Goal: Obtain resource: Download file/media

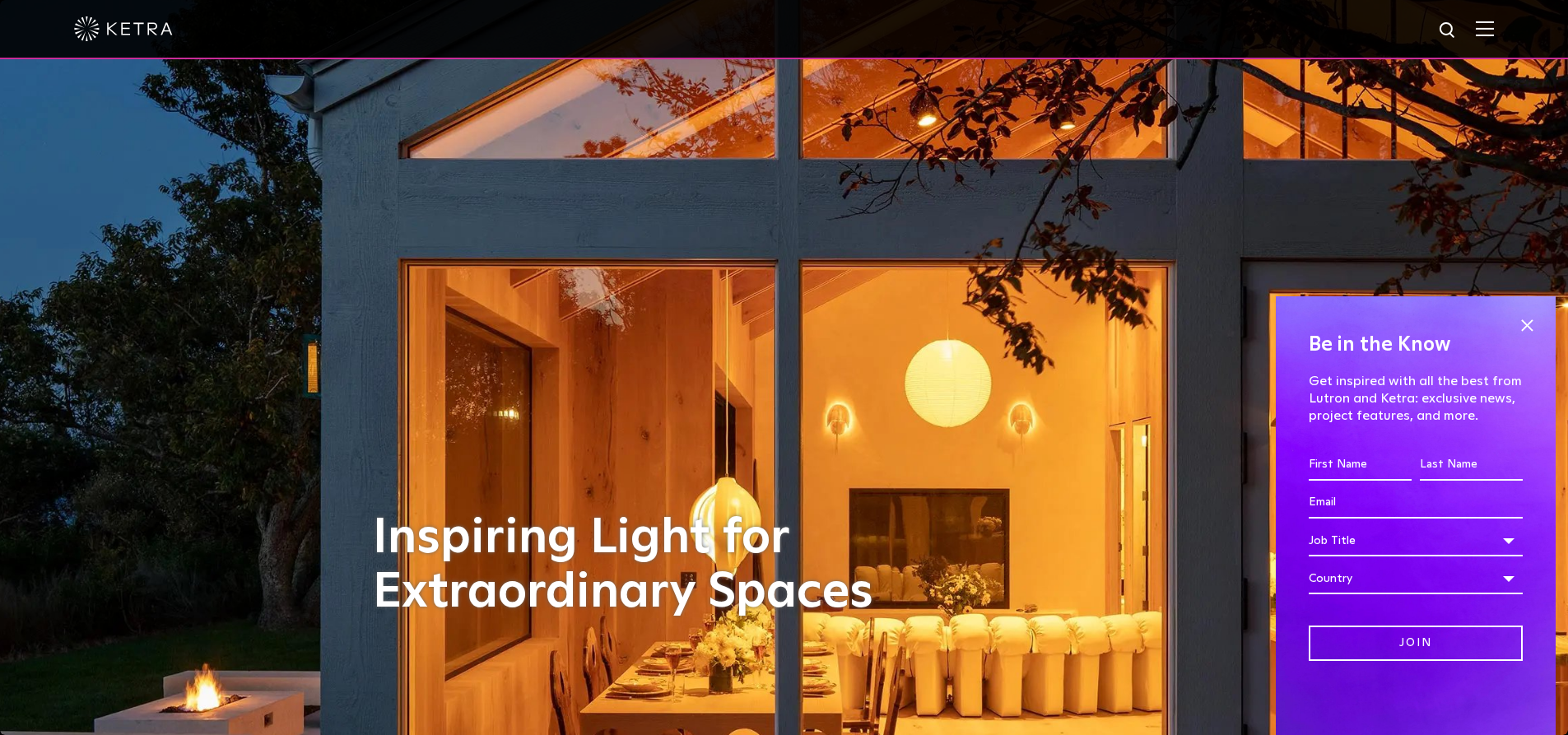
click at [1493, 27] on img at bounding box center [1484, 28] width 18 height 16
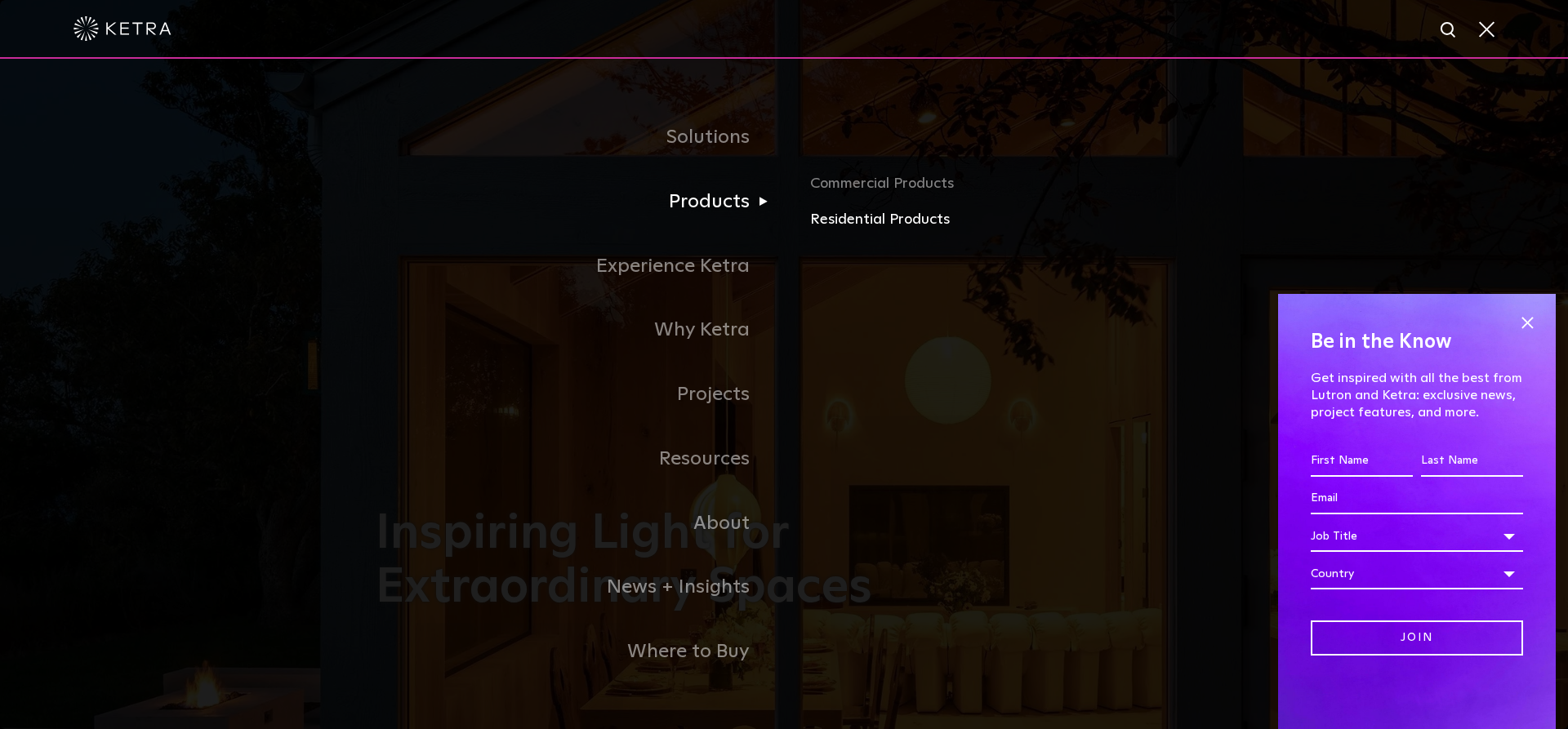
click at [861, 218] on link "Residential Products" at bounding box center [1001, 219] width 382 height 24
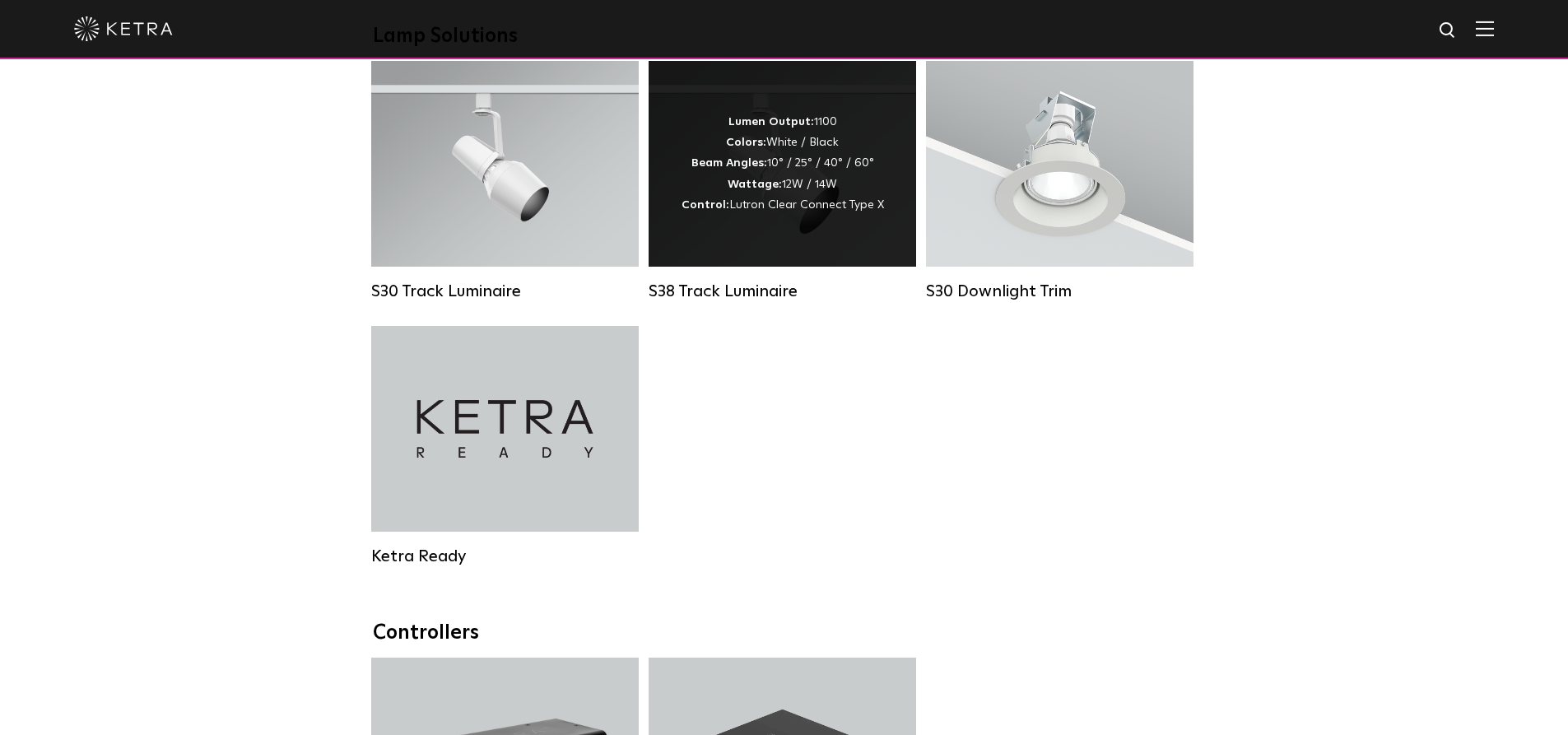
scroll to position [1318, 0]
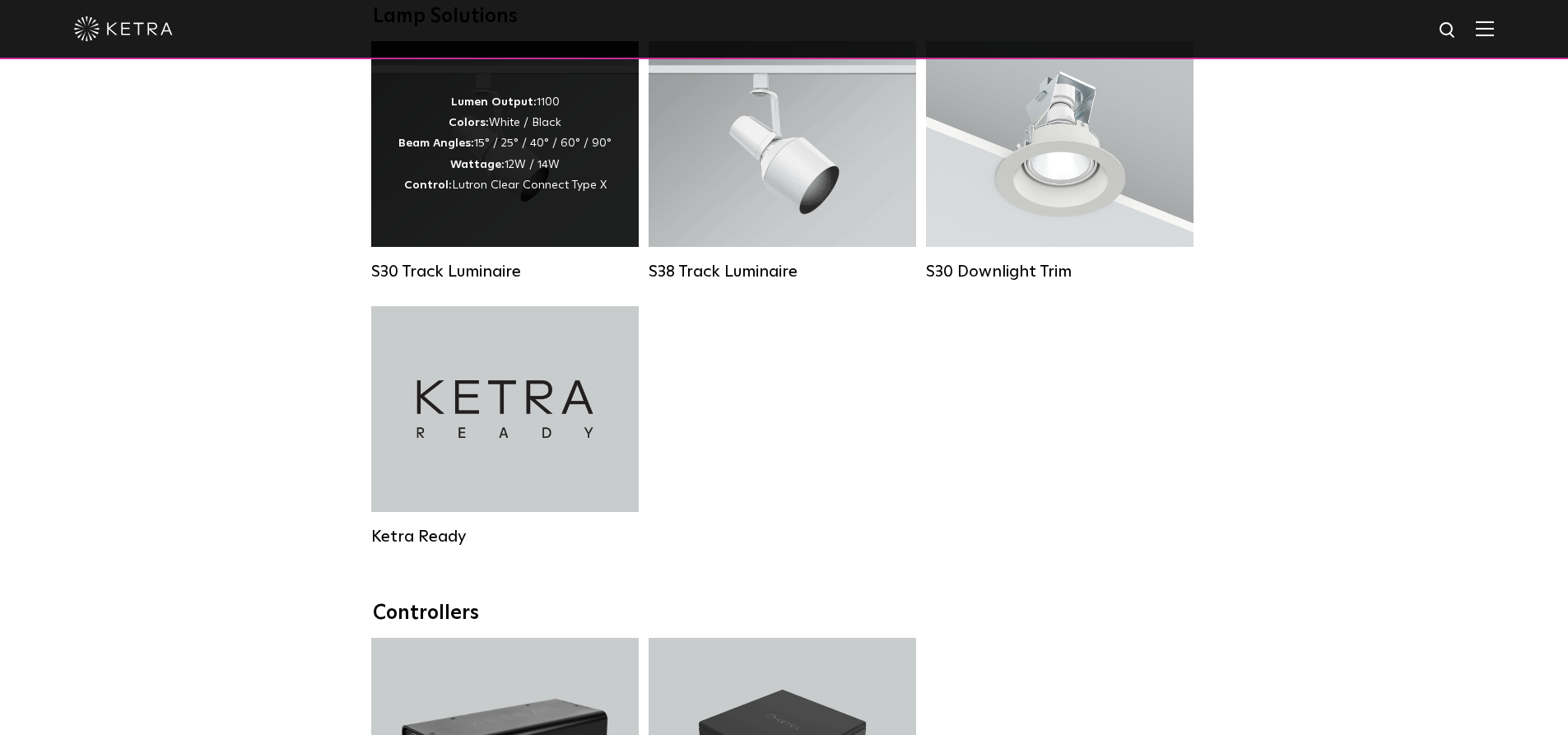
click at [523, 191] on span "Lutron Clear Connect Type X" at bounding box center [528, 186] width 155 height 12
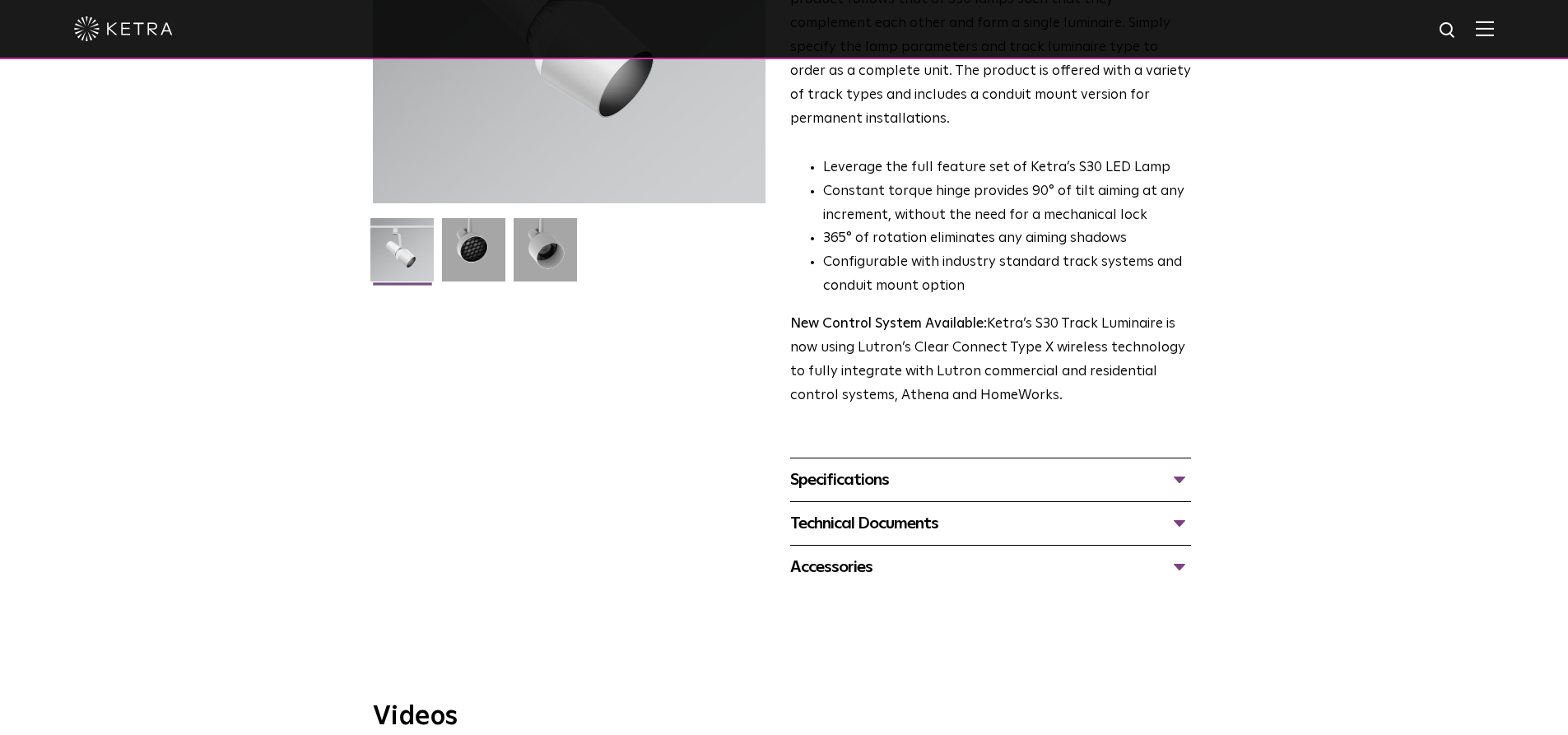
scroll to position [412, 0]
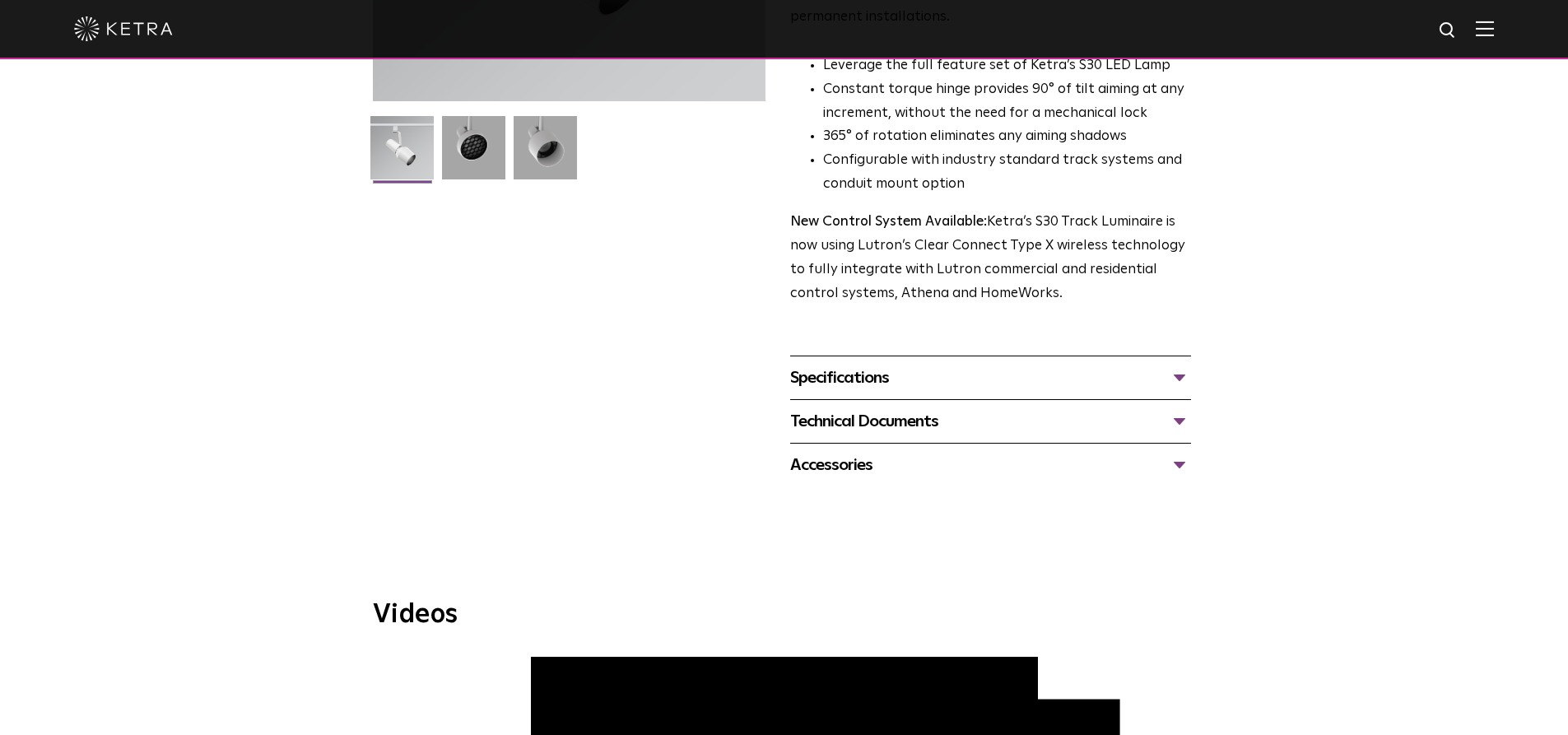
click at [866, 365] on div "Specifications" at bounding box center [991, 378] width 401 height 27
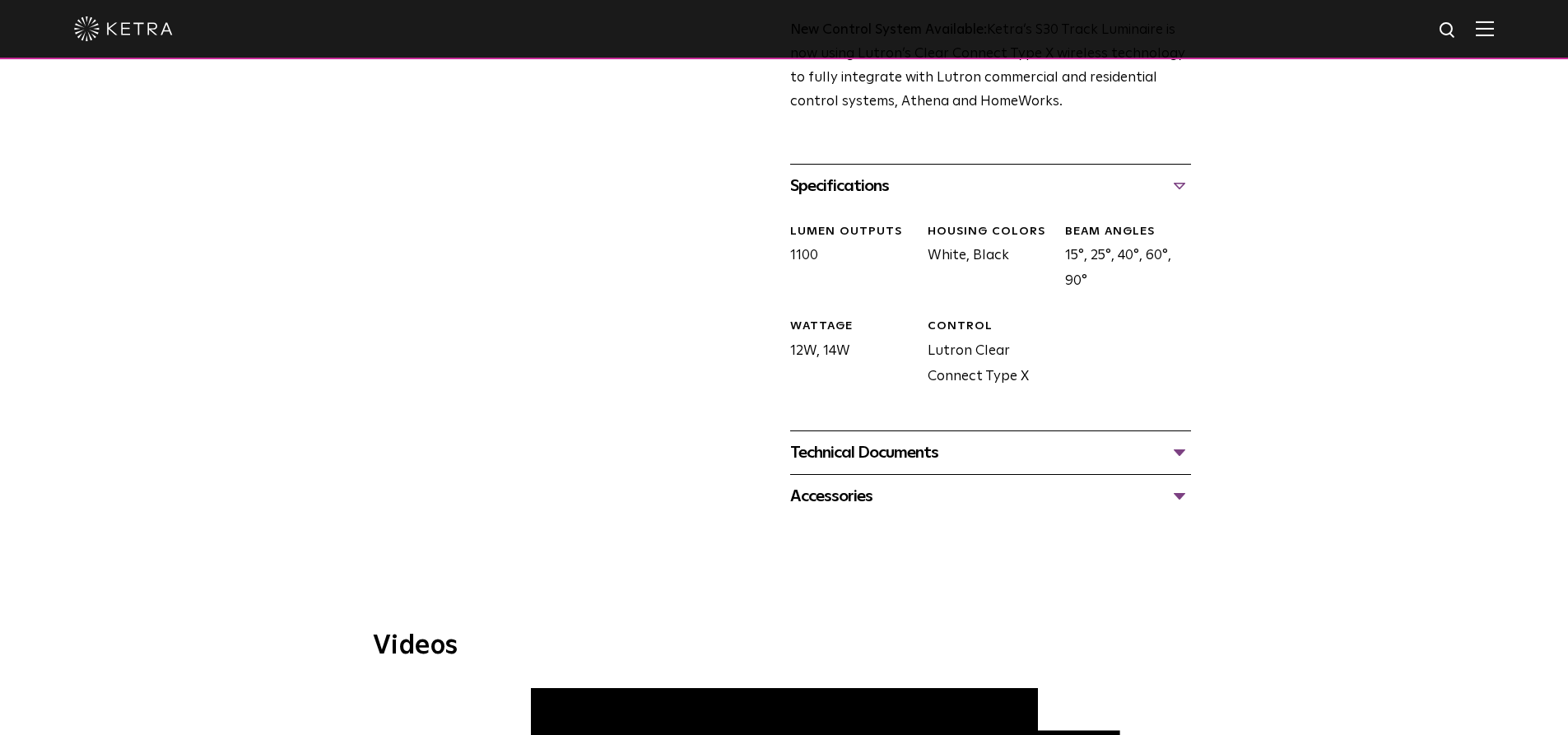
scroll to position [741, 0]
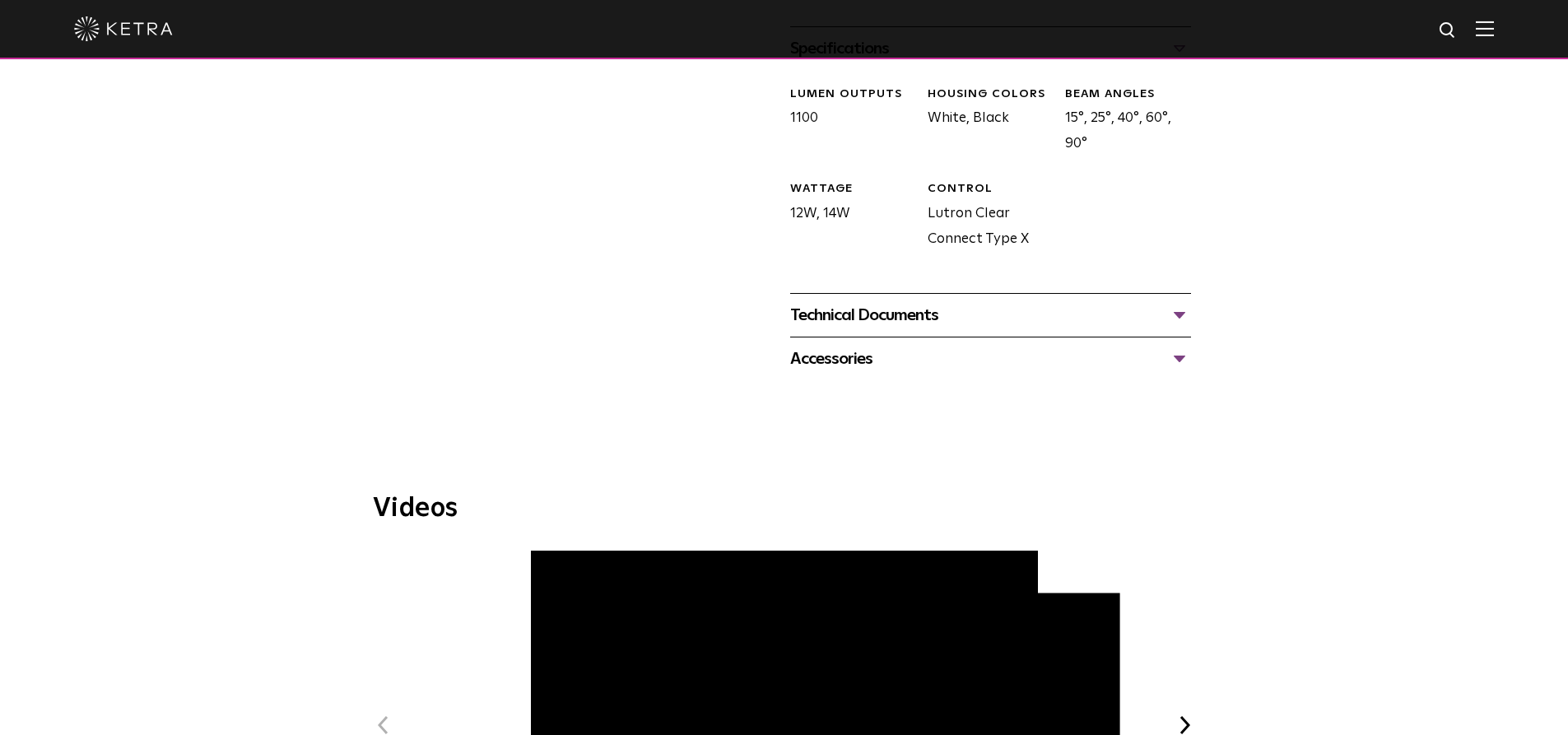
click at [873, 302] on div "Technical Documents" at bounding box center [991, 316] width 401 height 27
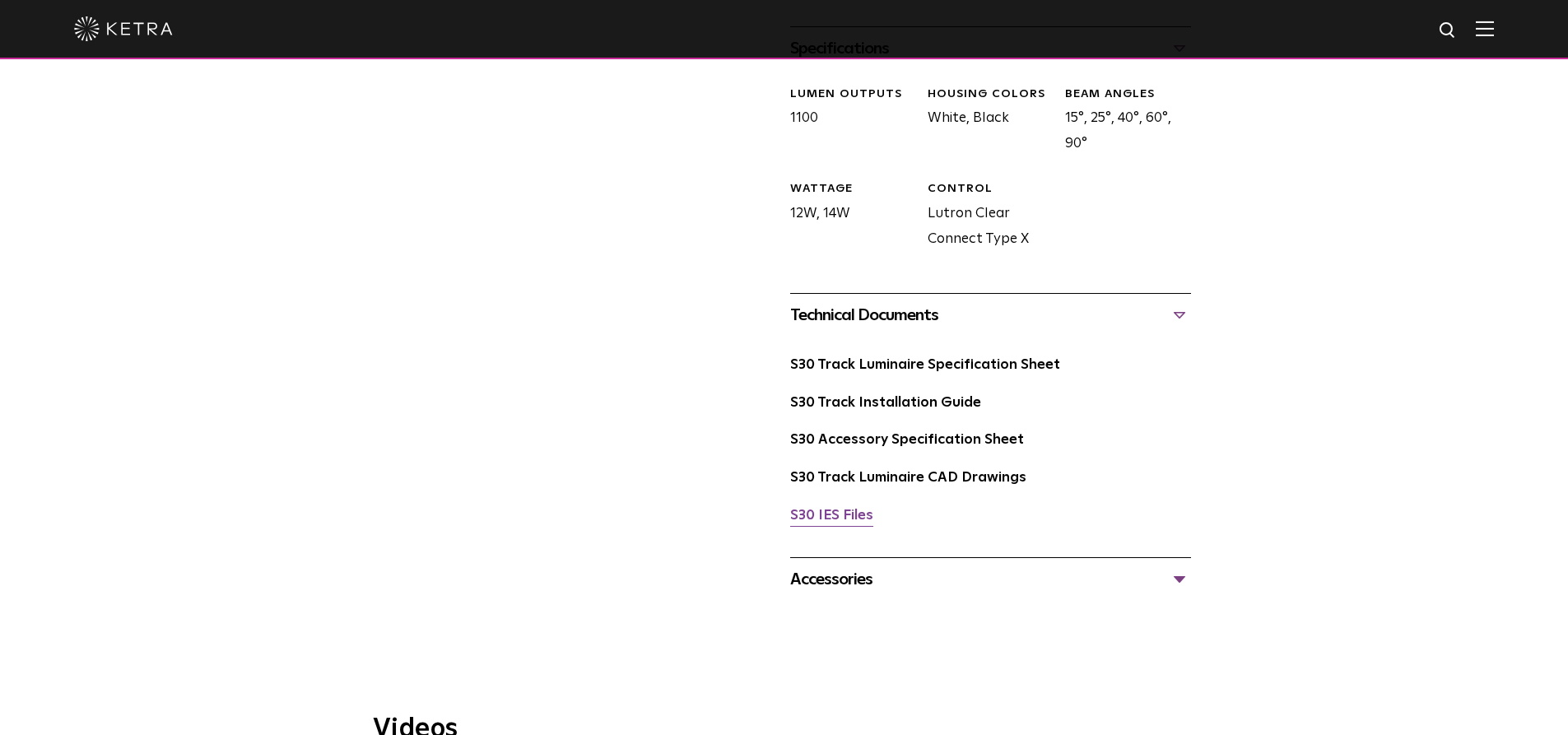
click at [832, 509] on link "S30 IES Files" at bounding box center [832, 515] width 83 height 14
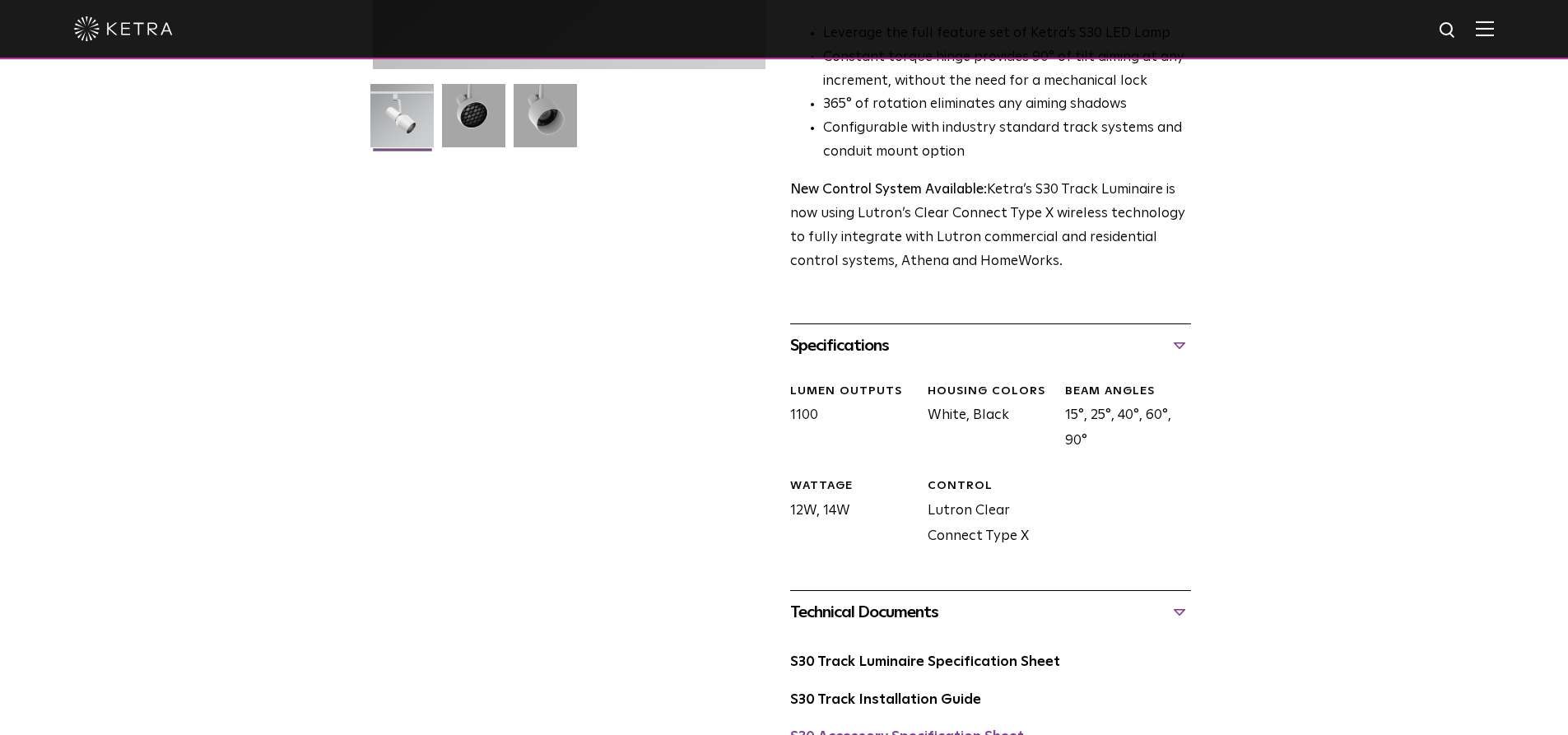
scroll to position [824, 0]
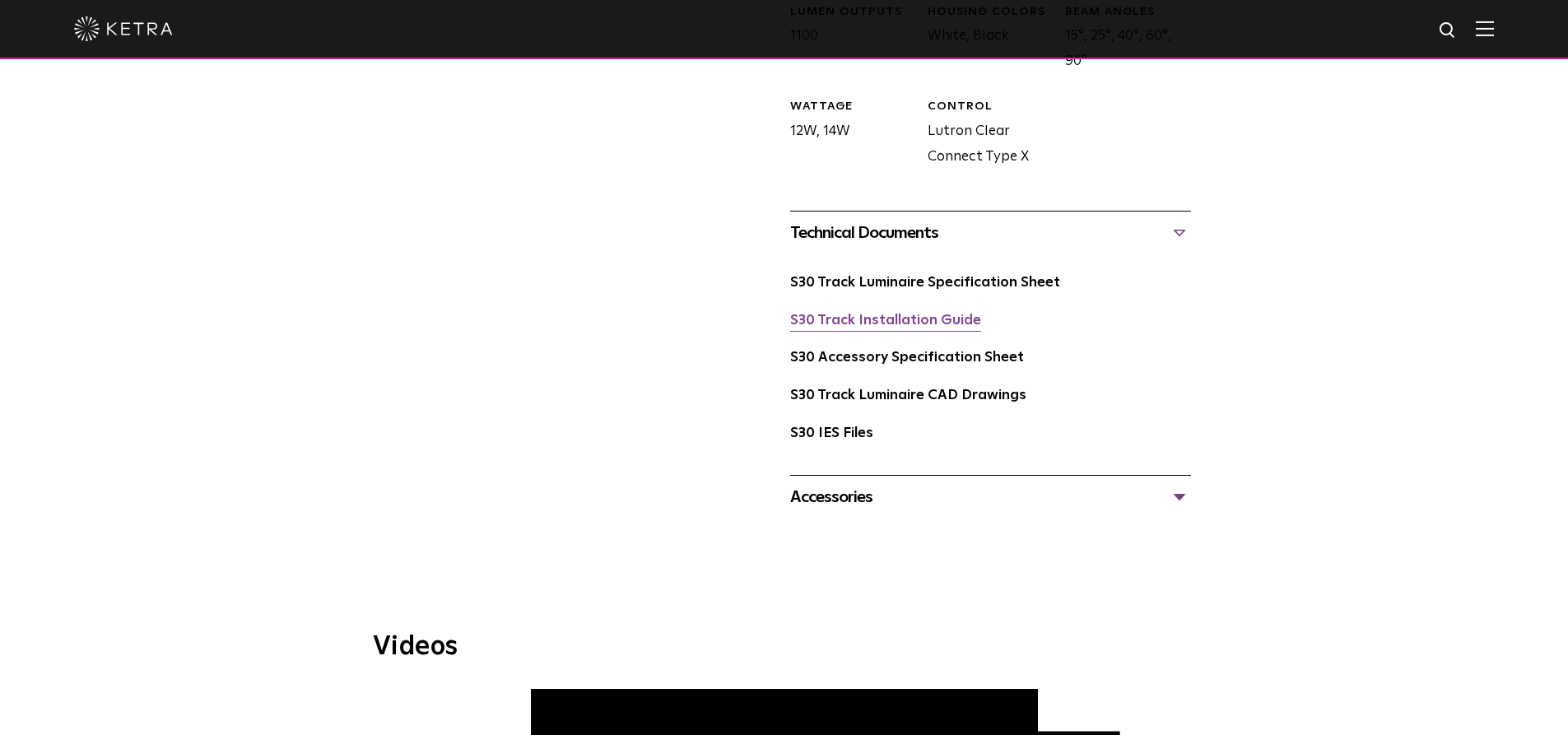
click at [869, 314] on link "S30 Track Installation Guide" at bounding box center [885, 321] width 191 height 14
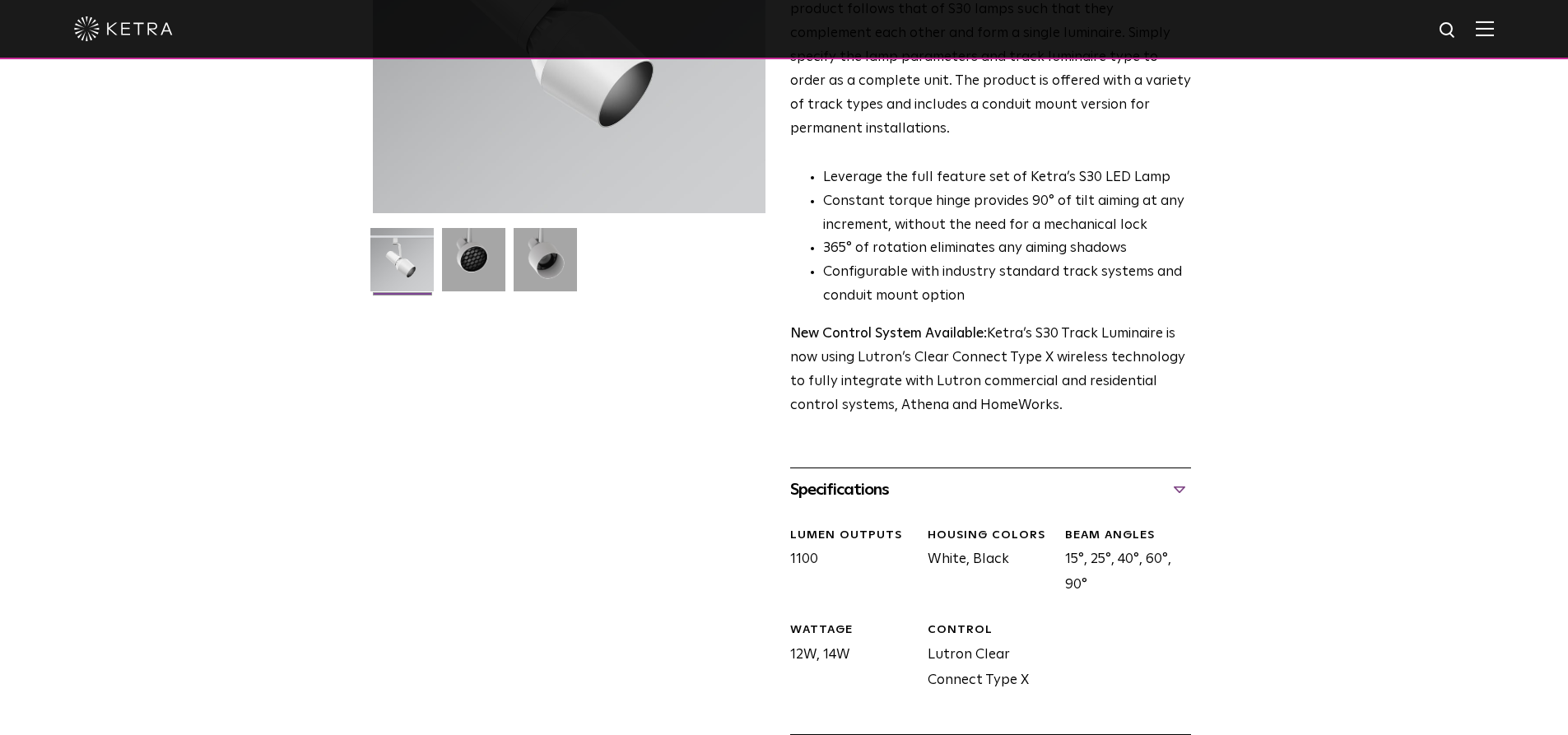
scroll to position [412, 0]
